Goal: Task Accomplishment & Management: Manage account settings

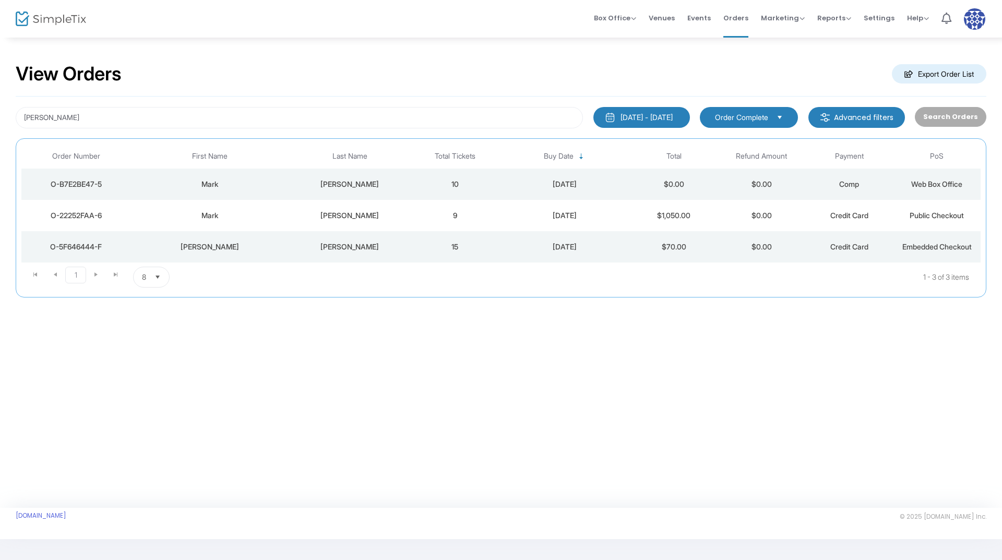
click at [280, 185] on div "Mark" at bounding box center [210, 184] width 152 height 10
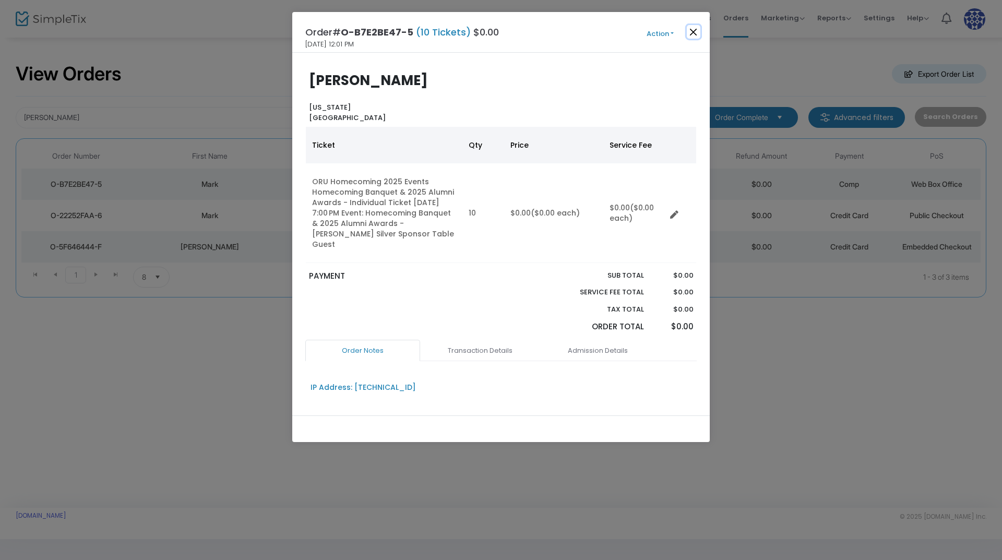
click at [695, 32] on button "Close" at bounding box center [694, 32] width 14 height 14
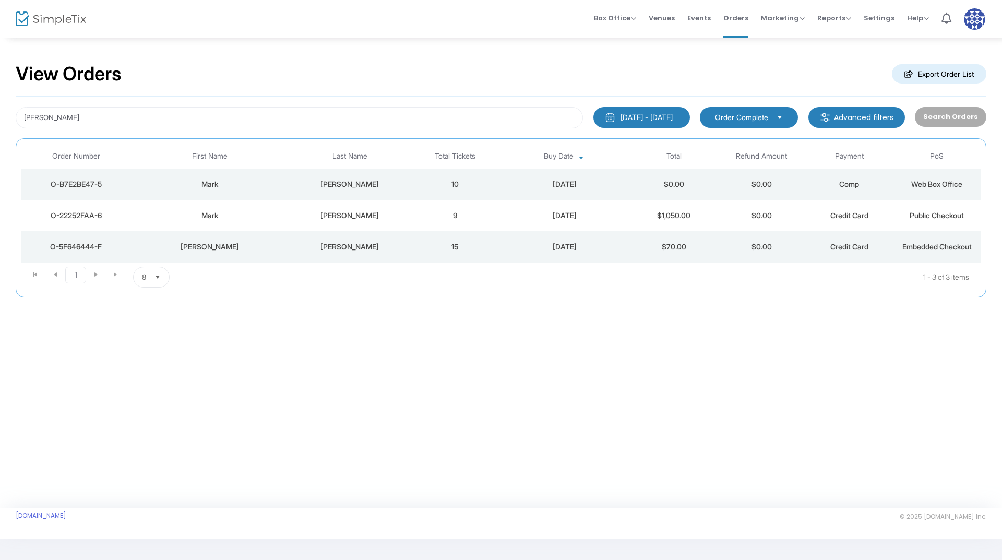
click at [300, 210] on div "[PERSON_NAME]" at bounding box center [349, 215] width 117 height 10
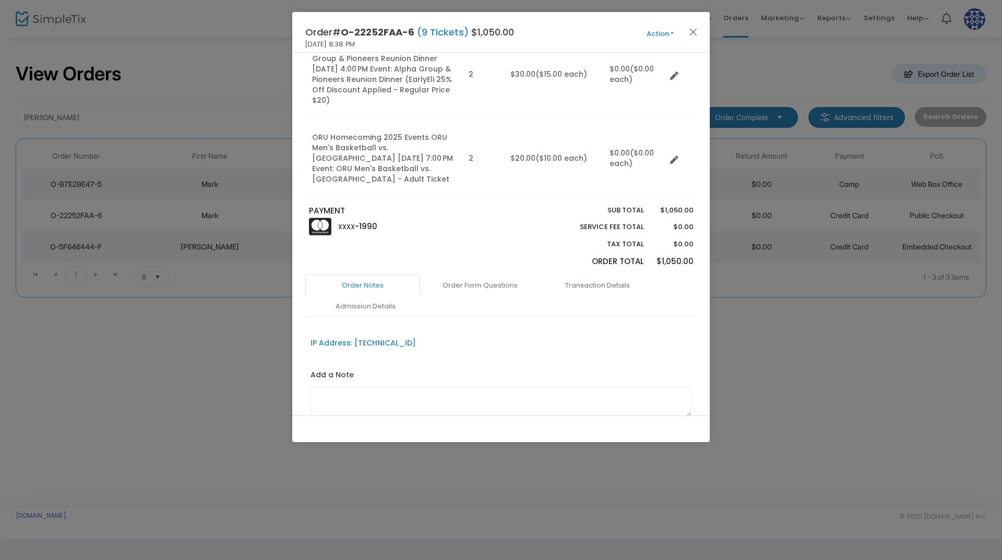
scroll to position [493, 0]
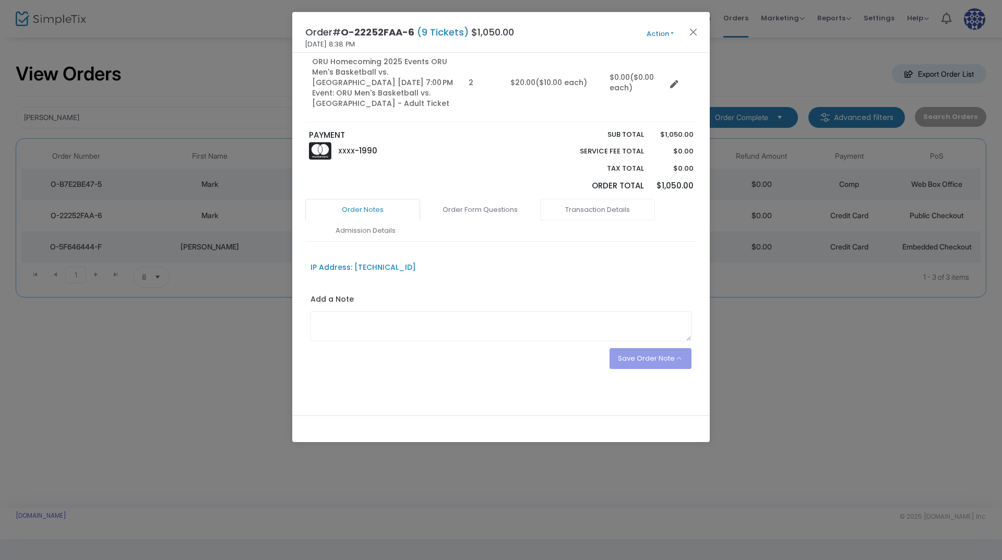
click at [579, 205] on link "Transaction Details" at bounding box center [597, 210] width 115 height 22
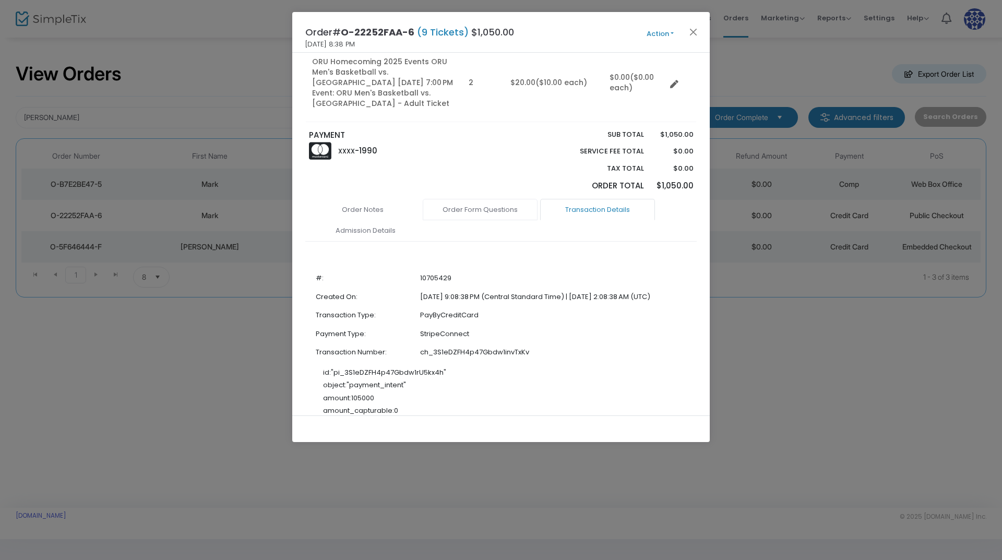
click at [507, 208] on link "Order Form Questions" at bounding box center [480, 210] width 115 height 22
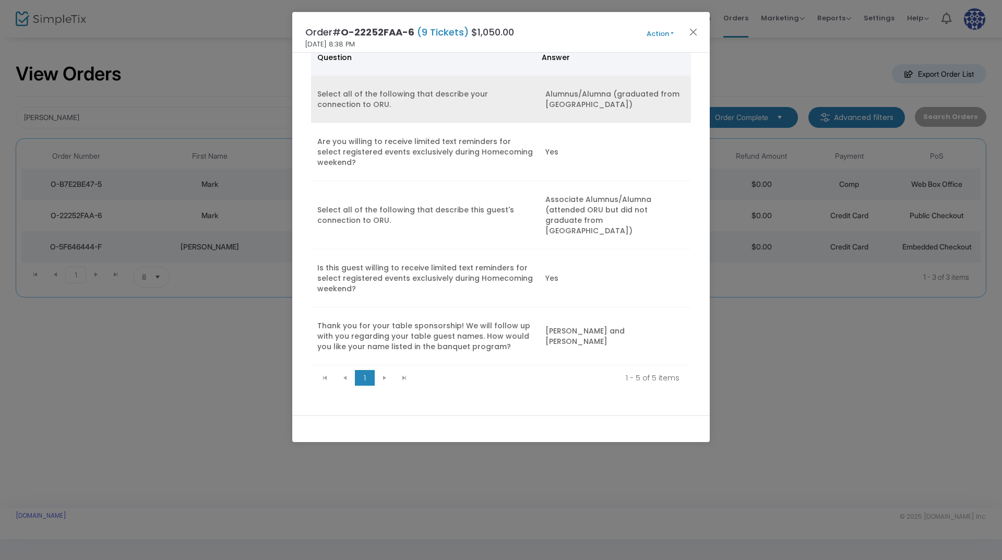
scroll to position [759, 0]
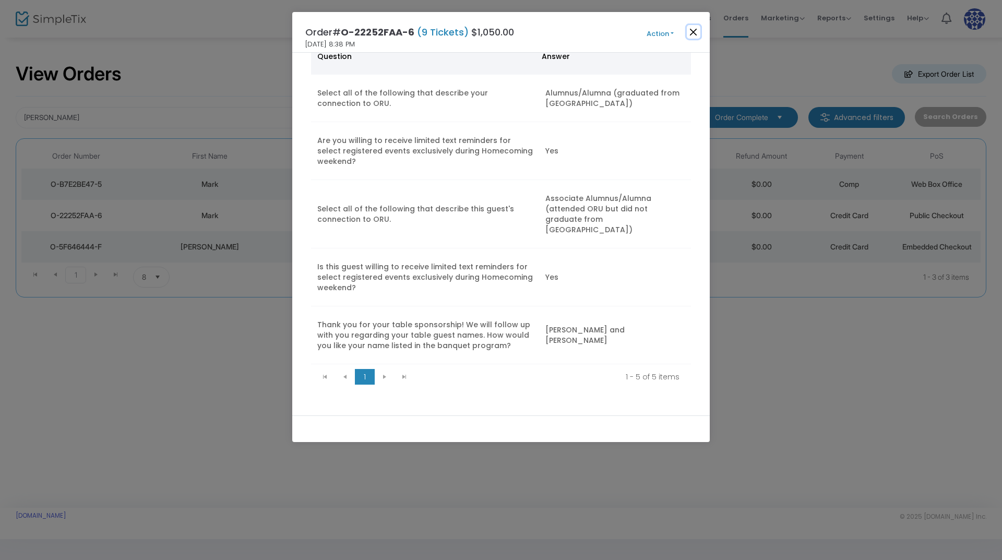
click at [694, 27] on button "Close" at bounding box center [694, 32] width 14 height 14
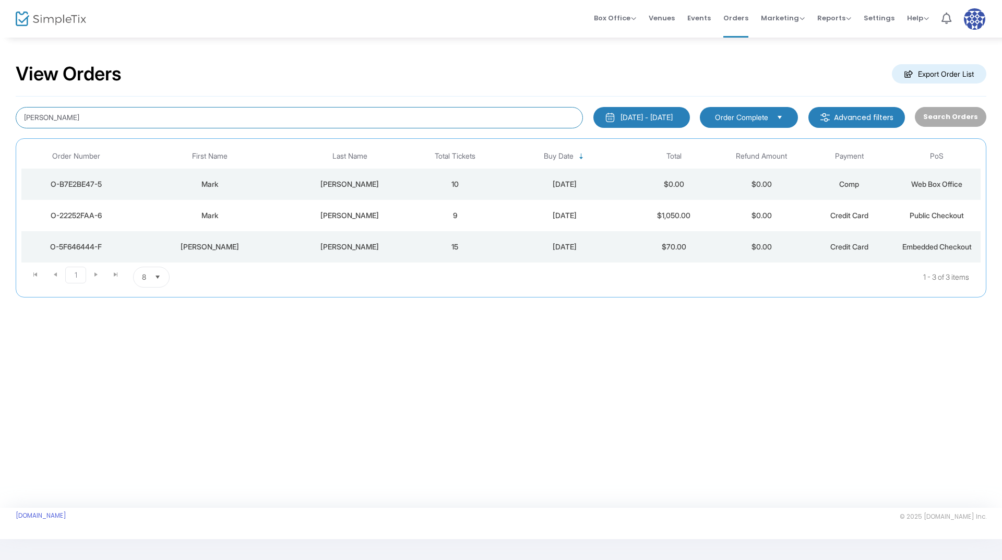
drag, startPoint x: 155, startPoint y: 117, endPoint x: 7, endPoint y: 123, distance: 148.3
click at [7, 123] on div "View Orders Export Order List [PERSON_NAME] [DATE] - [DATE] Last 30 Days [DATE]…" at bounding box center [501, 185] width 1002 height 297
type input "[PERSON_NAME]"
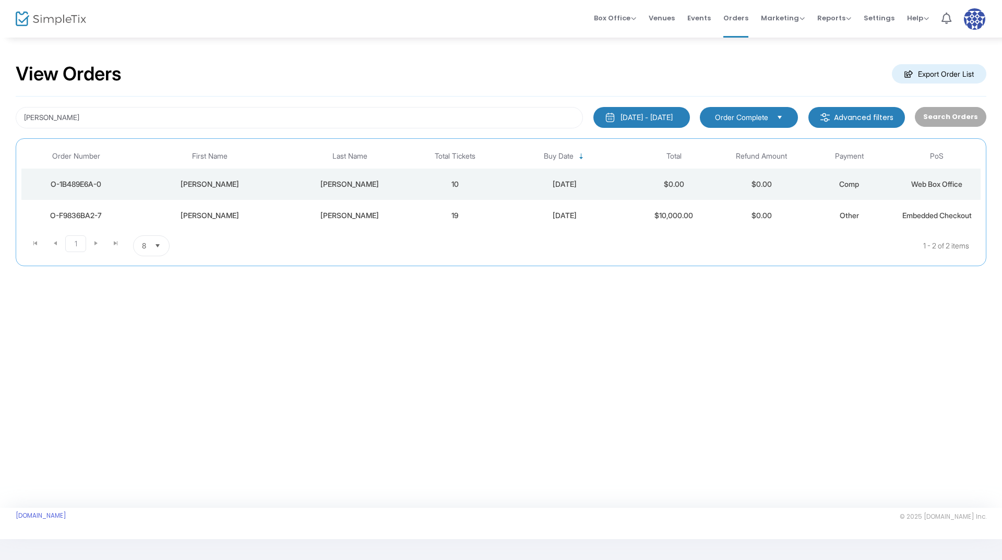
click at [171, 175] on td "[PERSON_NAME]" at bounding box center [210, 184] width 158 height 31
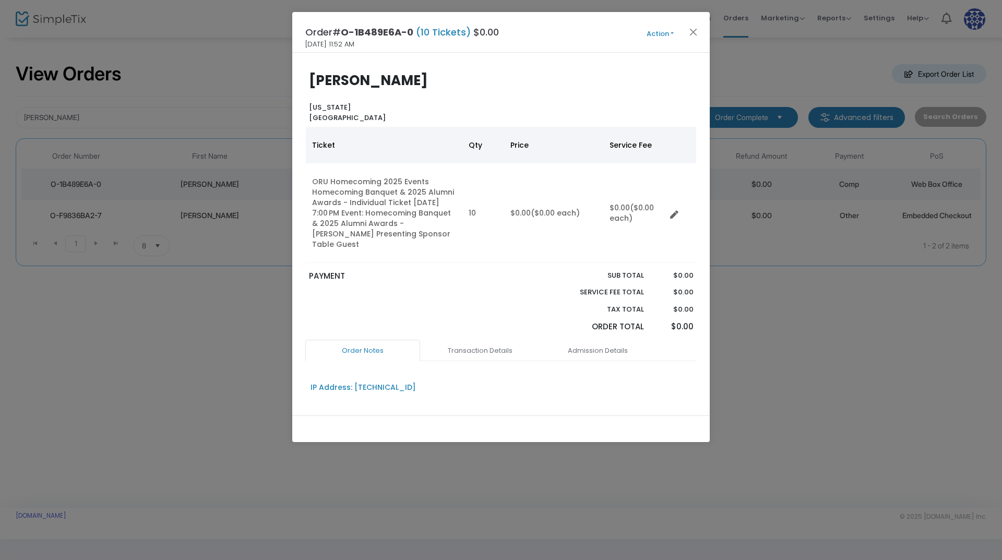
click at [666, 33] on button "Action" at bounding box center [660, 33] width 63 height 11
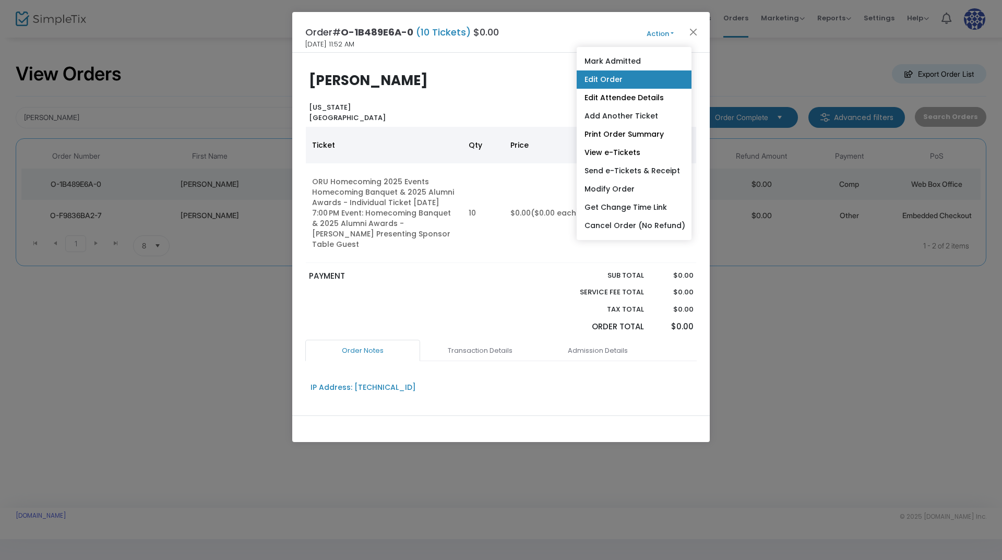
click at [627, 78] on link "Edit Order" at bounding box center [634, 79] width 115 height 18
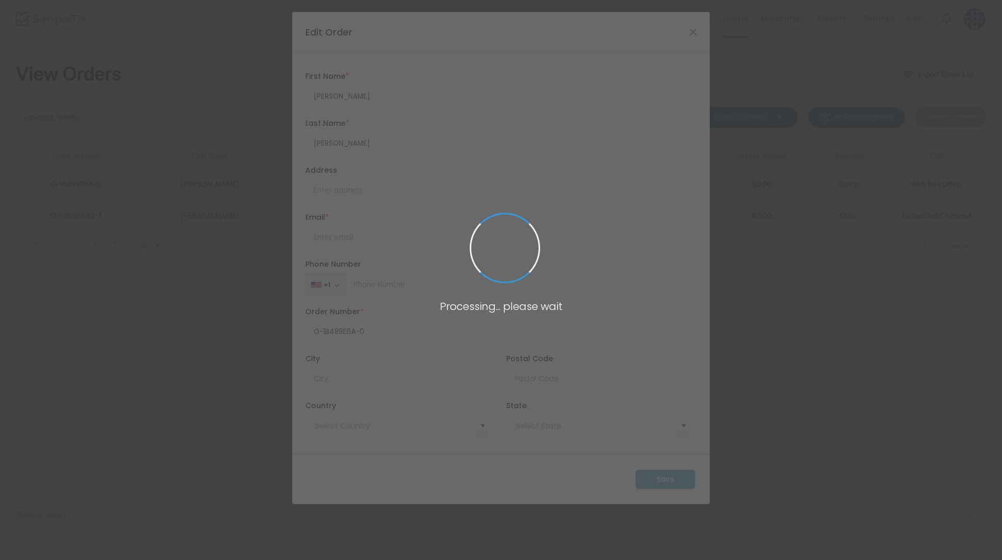
type input "[GEOGRAPHIC_DATA]"
type input "[US_STATE]"
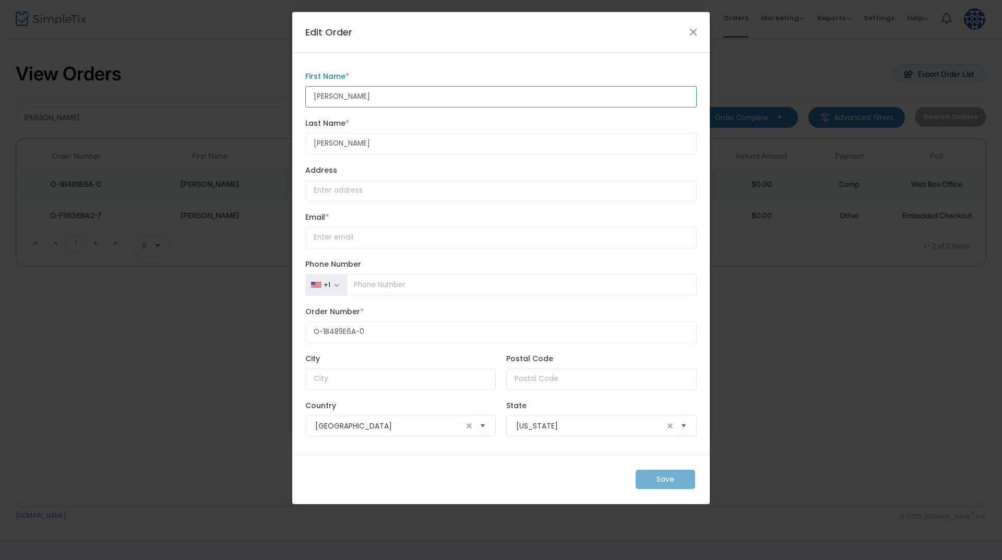
drag, startPoint x: 348, startPoint y: 95, endPoint x: 295, endPoint y: 90, distance: 53.5
click at [295, 90] on div "[PERSON_NAME] First Name * First Name is required. [PERSON_NAME] Last Name * La…" at bounding box center [501, 254] width 418 height 402
type input "[PERSON_NAME]"
click at [682, 480] on div "Save" at bounding box center [501, 480] width 418 height 50
click at [662, 492] on div "Save" at bounding box center [501, 480] width 418 height 50
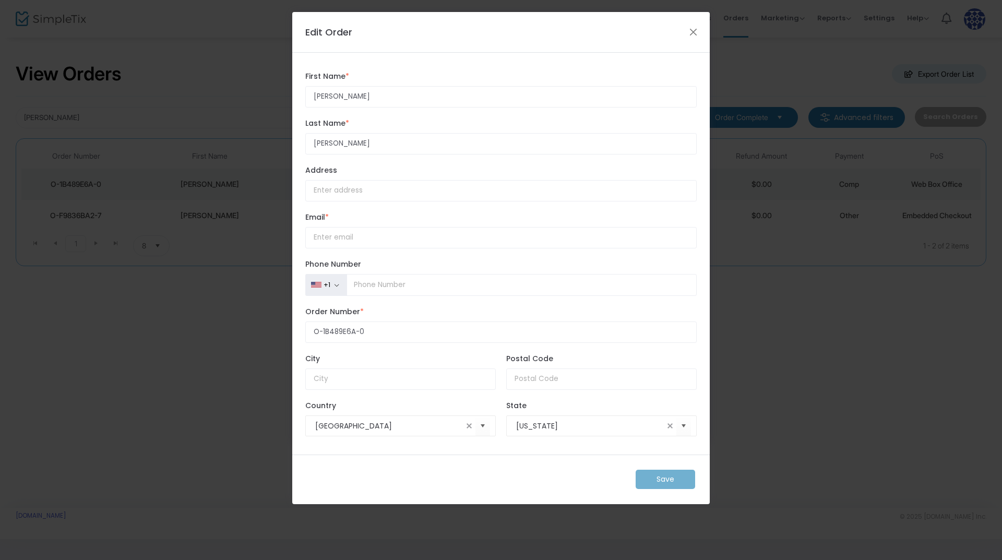
click at [661, 478] on div "Save" at bounding box center [501, 480] width 418 height 50
click at [363, 242] on input "How would you like to receive the report? *" at bounding box center [500, 237] width 391 height 21
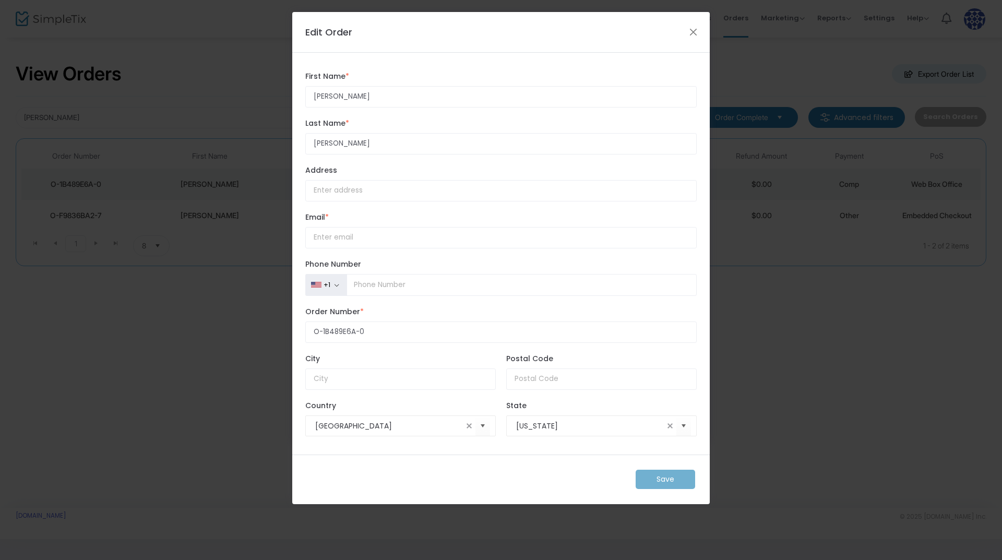
click at [435, 210] on div "Email * Email is required." at bounding box center [501, 230] width 402 height 47
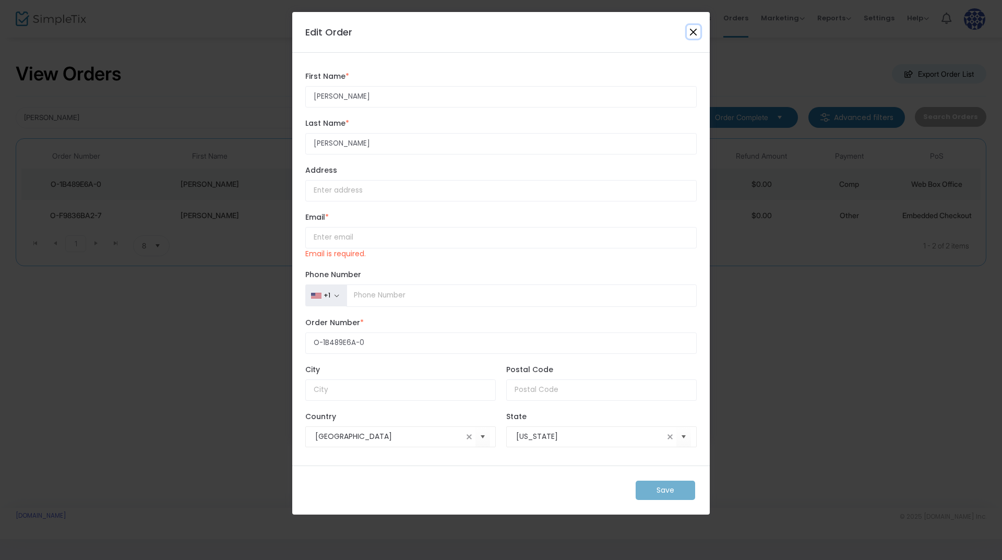
click at [687, 28] on button "Close" at bounding box center [694, 32] width 14 height 14
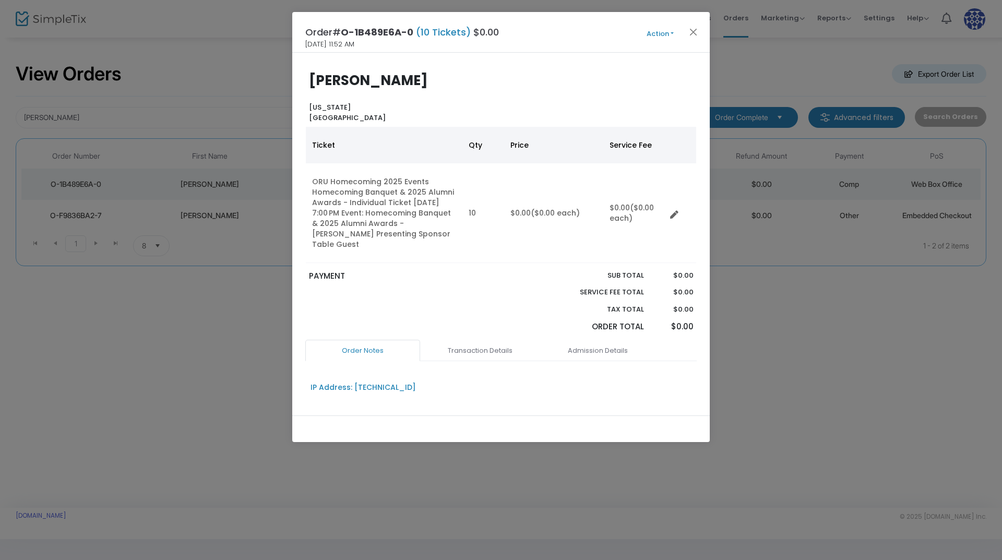
click at [700, 30] on span "Action Mark Admitted Edit Order Edit Attendee Details Add Another Ticket Print …" at bounding box center [680, 32] width 60 height 11
click at [697, 30] on button "Close" at bounding box center [694, 32] width 14 height 14
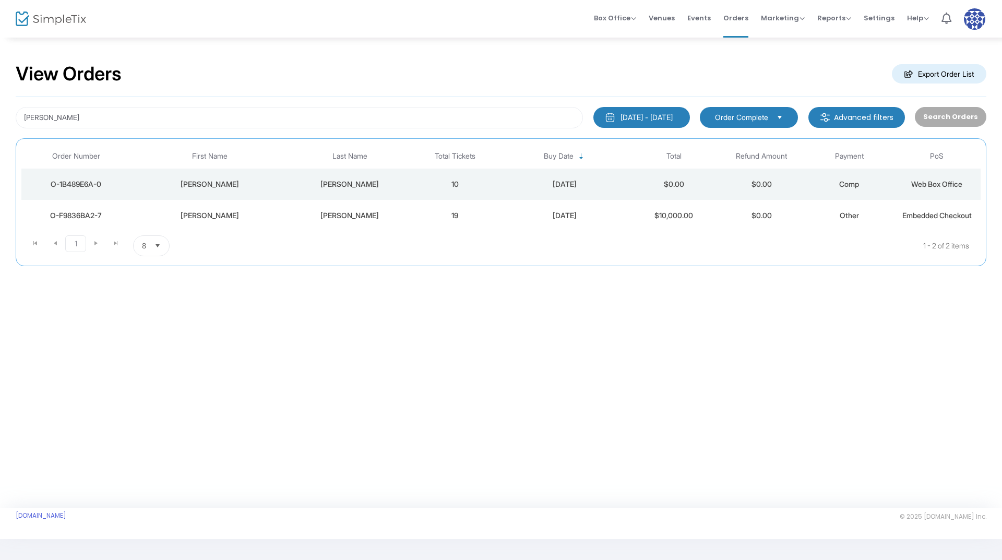
click at [241, 186] on div "[PERSON_NAME]" at bounding box center [210, 184] width 152 height 10
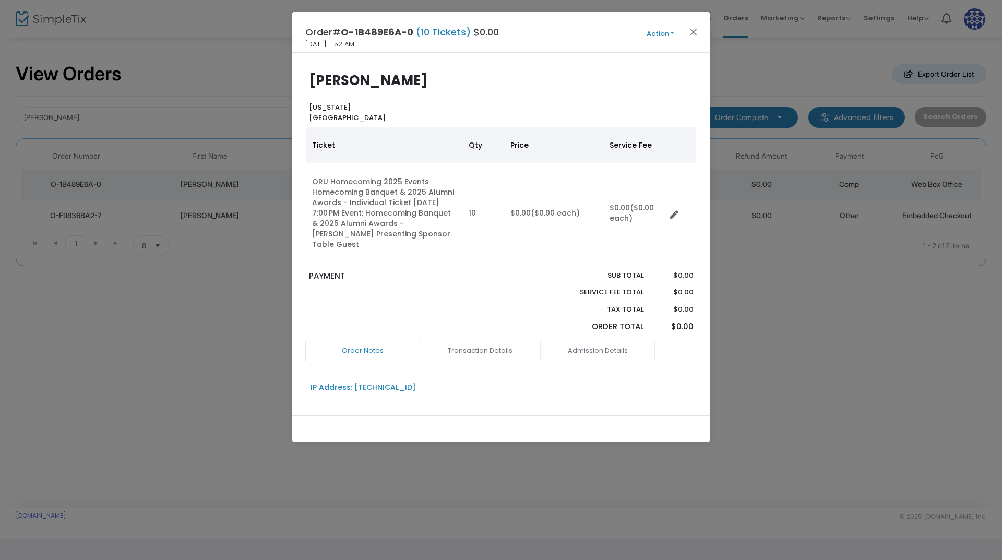
click at [600, 343] on link "Admission Details" at bounding box center [597, 351] width 115 height 22
click at [483, 340] on link "Transaction Details" at bounding box center [480, 351] width 115 height 22
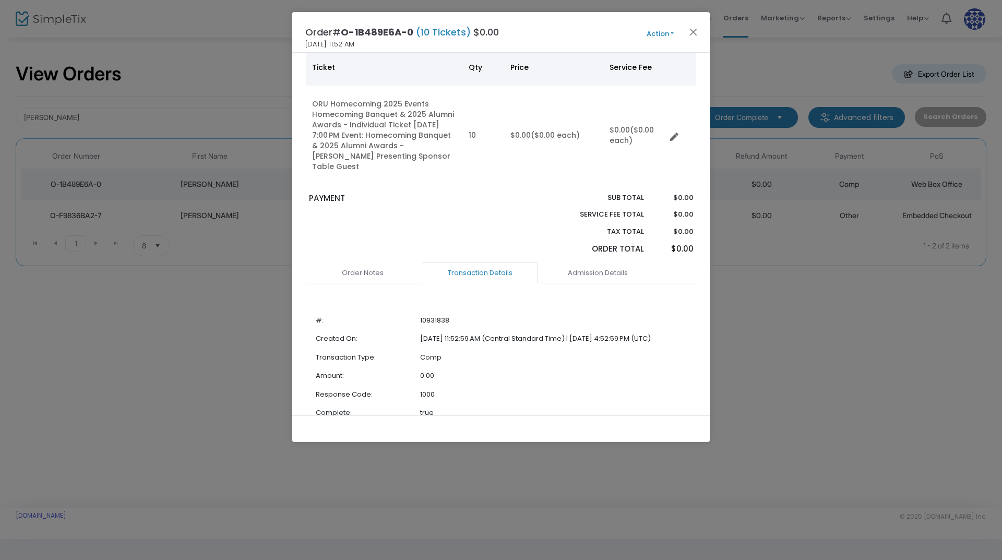
scroll to position [153, 0]
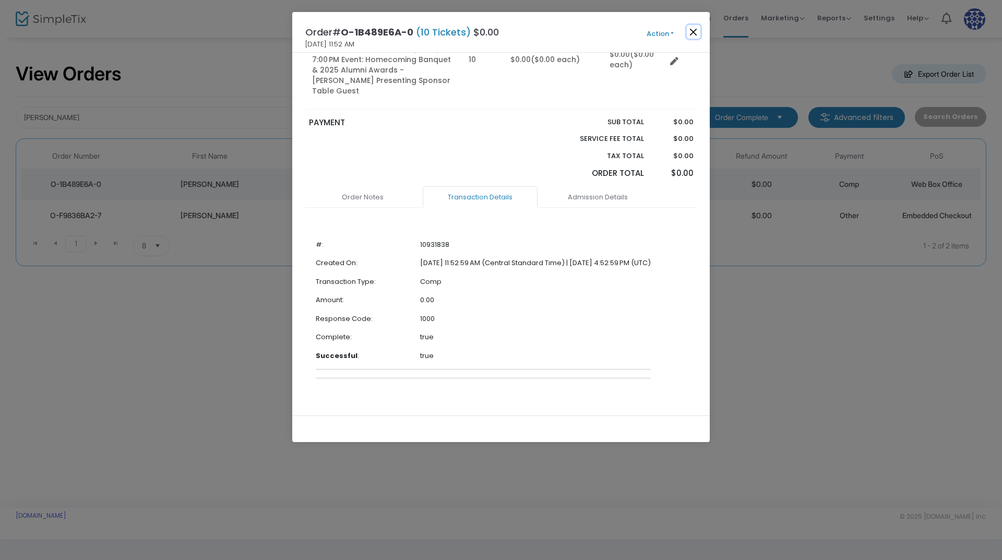
click at [700, 31] on button "Close" at bounding box center [694, 32] width 14 height 14
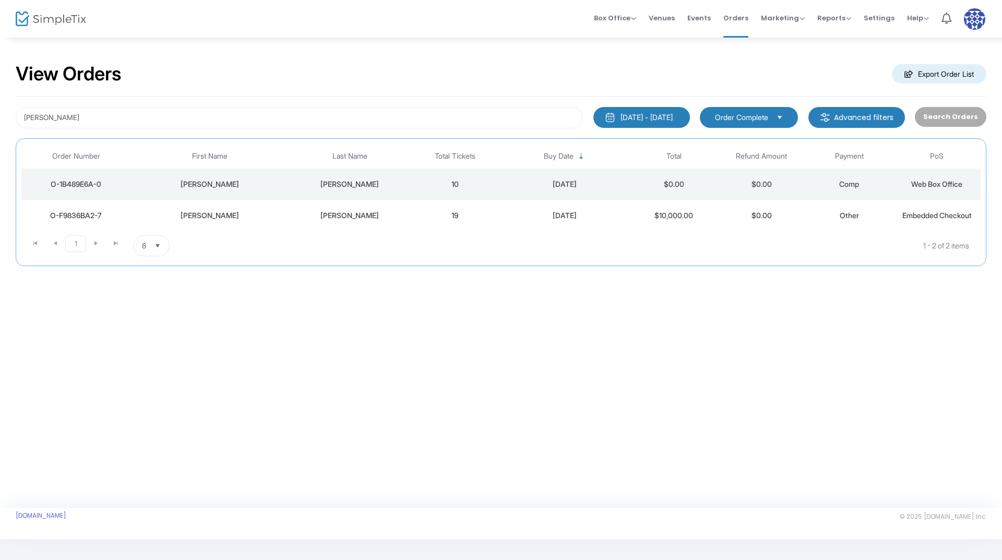
click at [316, 215] on div "[PERSON_NAME]" at bounding box center [349, 215] width 117 height 10
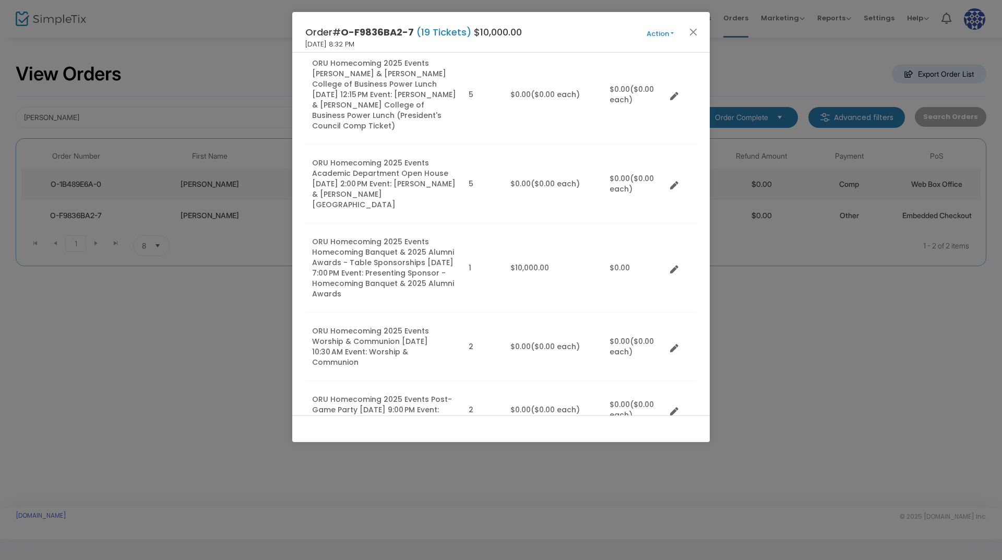
scroll to position [588, 0]
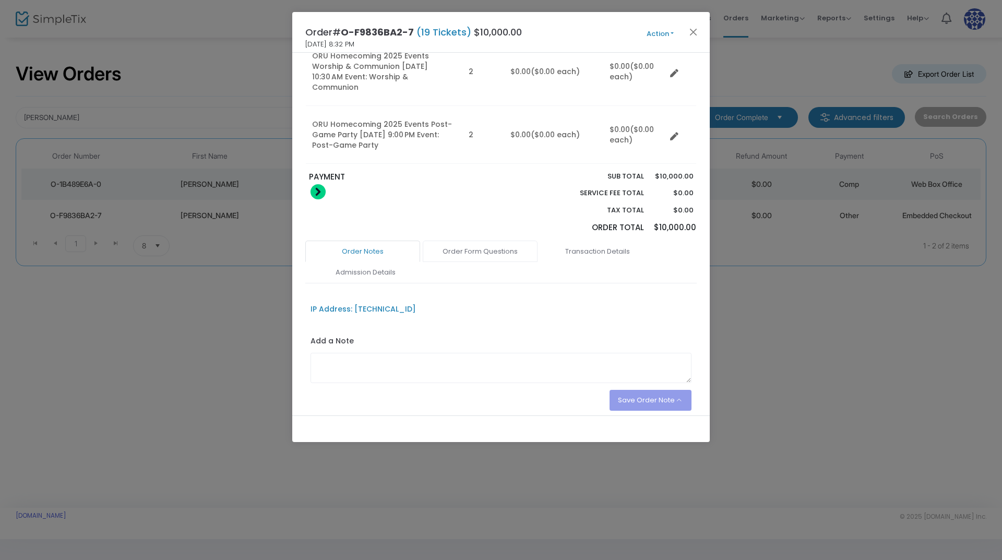
click at [477, 241] on link "Order Form Questions" at bounding box center [480, 252] width 115 height 22
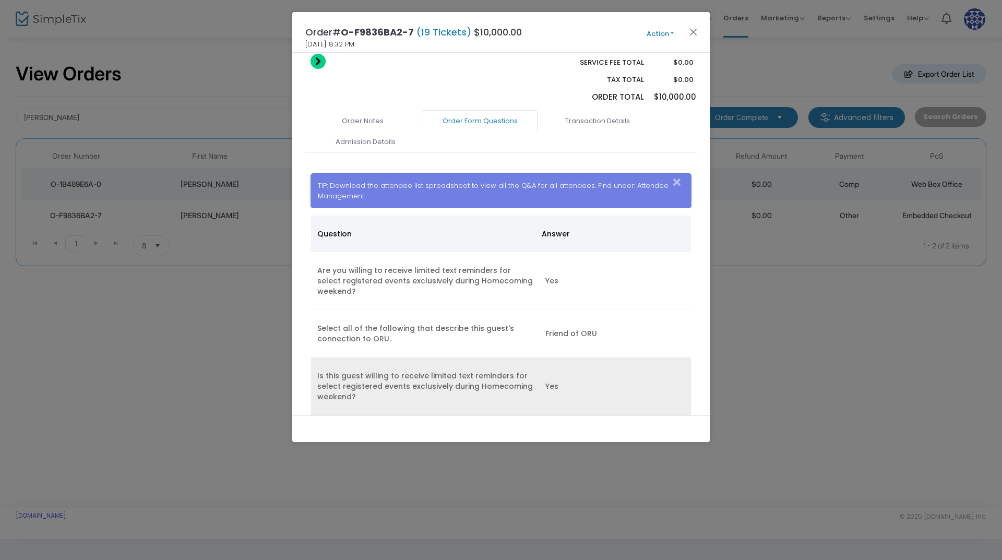
scroll to position [796, 0]
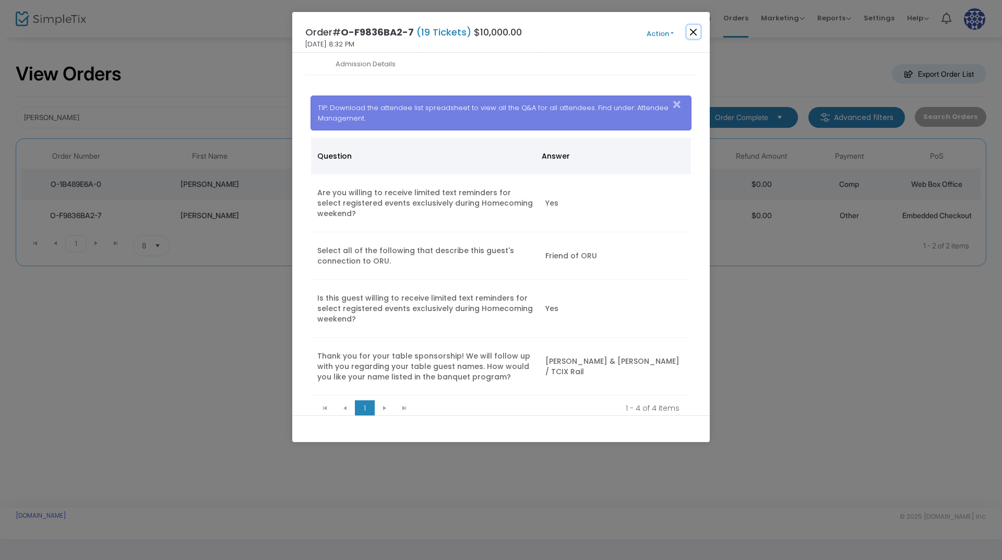
click at [690, 27] on button "Close" at bounding box center [694, 32] width 14 height 14
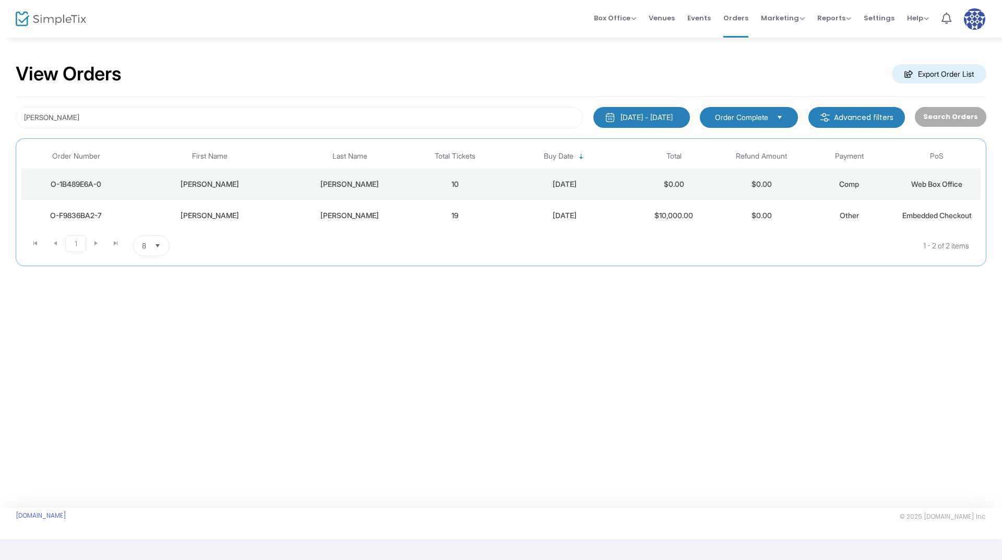
click at [351, 358] on div "View Orders Export Order List [PERSON_NAME] [DATE] - [DATE] Last 30 Days [DATE]…" at bounding box center [501, 272] width 1002 height 471
